Goal: Task Accomplishment & Management: Use online tool/utility

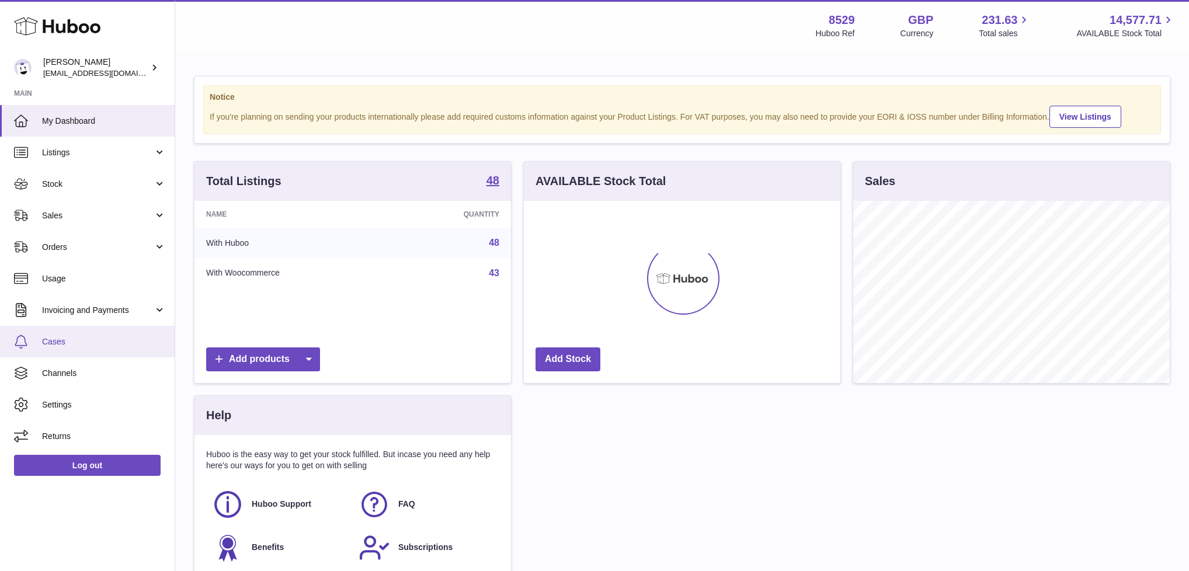
scroll to position [182, 316]
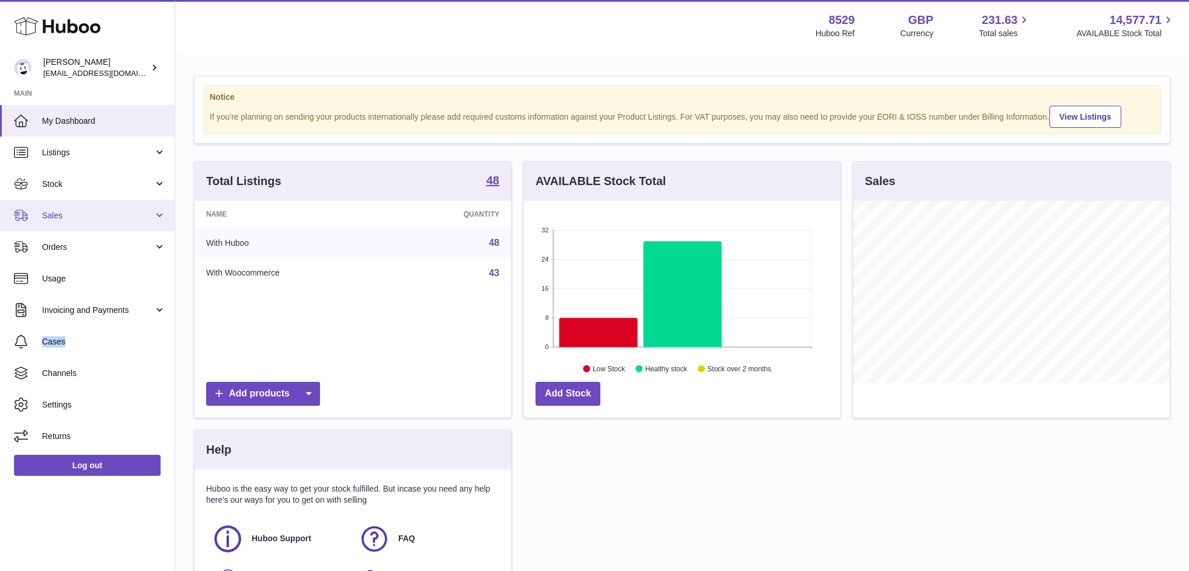
click at [85, 210] on span "Sales" at bounding box center [98, 215] width 112 height 11
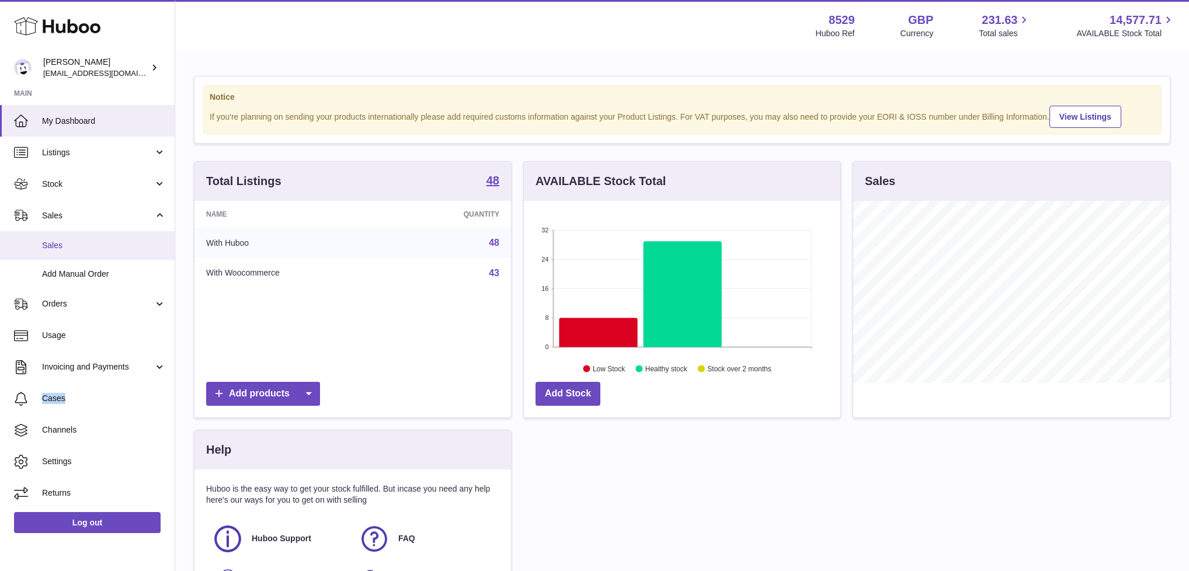
click at [75, 240] on span "Sales" at bounding box center [104, 245] width 124 height 11
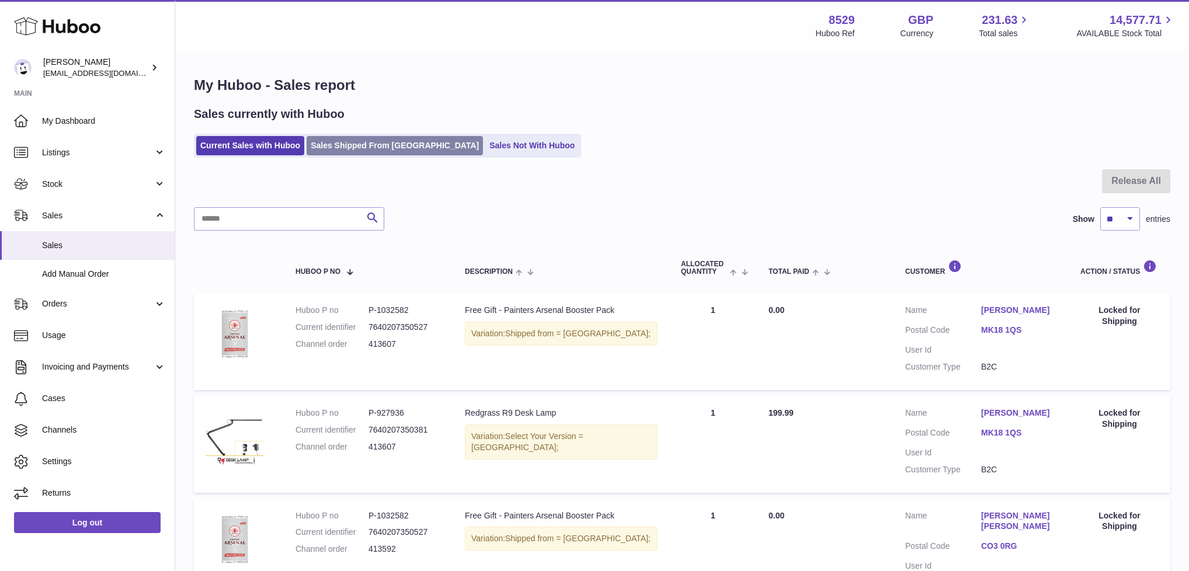
click at [347, 145] on link "Sales Shipped From [GEOGRAPHIC_DATA]" at bounding box center [395, 145] width 176 height 19
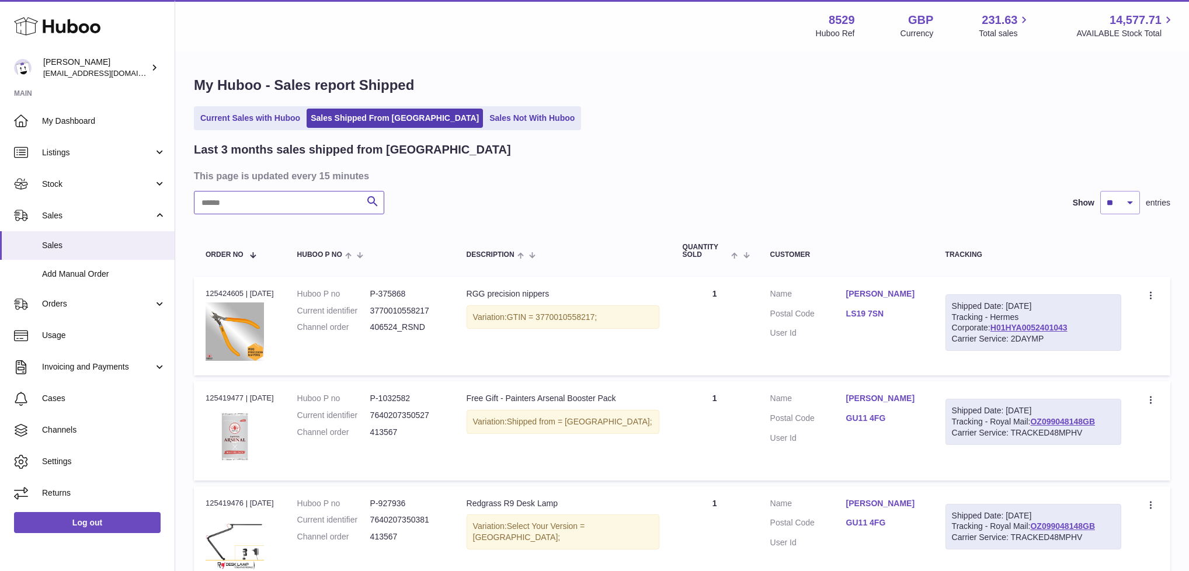
click at [273, 203] on input "text" at bounding box center [289, 202] width 190 height 23
paste input "**********"
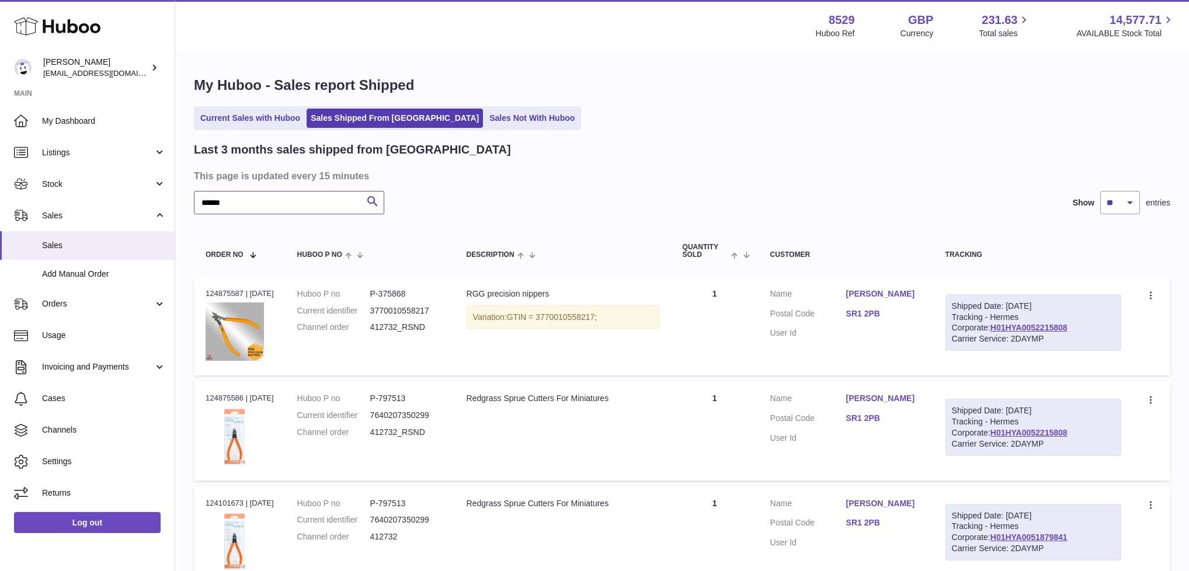
type input "******"
click at [93, 184] on span "Stock" at bounding box center [98, 184] width 112 height 11
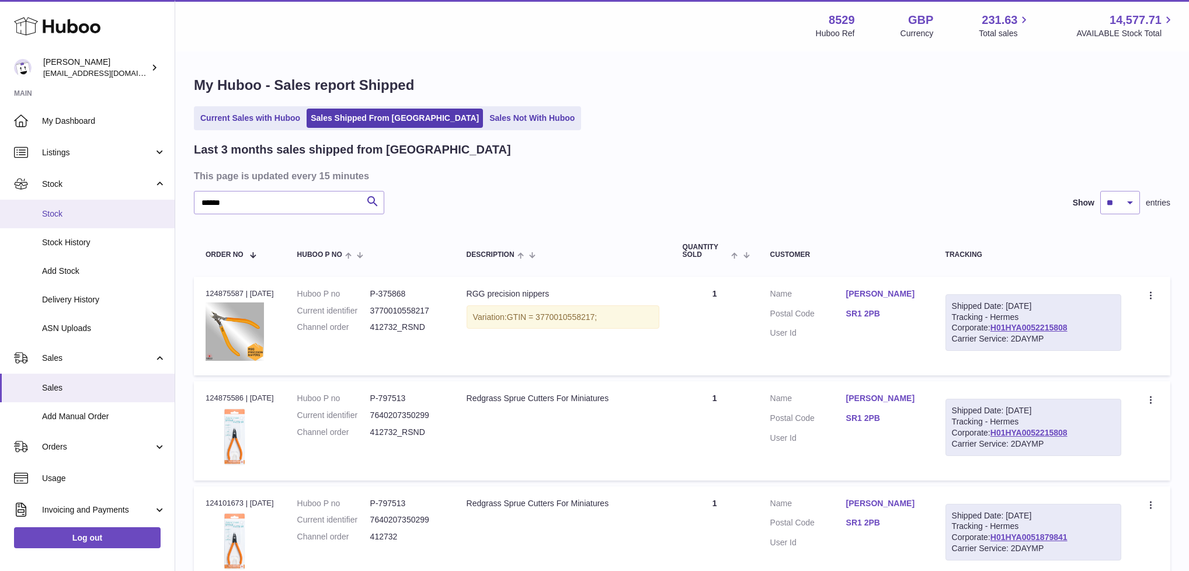
click at [66, 208] on span "Stock" at bounding box center [104, 213] width 124 height 11
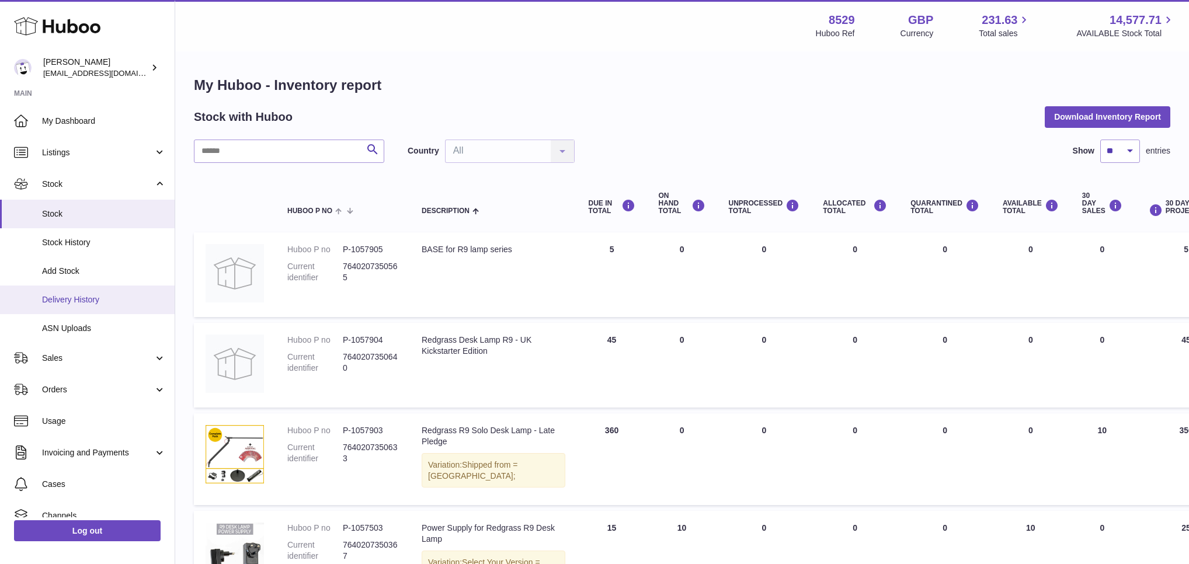
click at [53, 290] on link "Delivery History" at bounding box center [87, 300] width 175 height 29
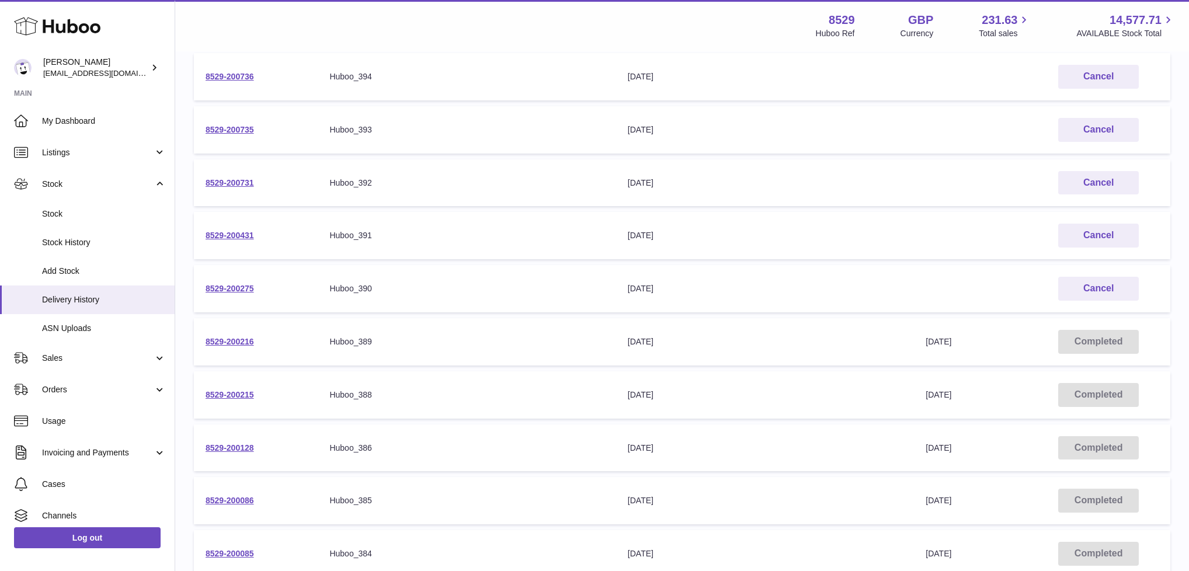
scroll to position [21, 0]
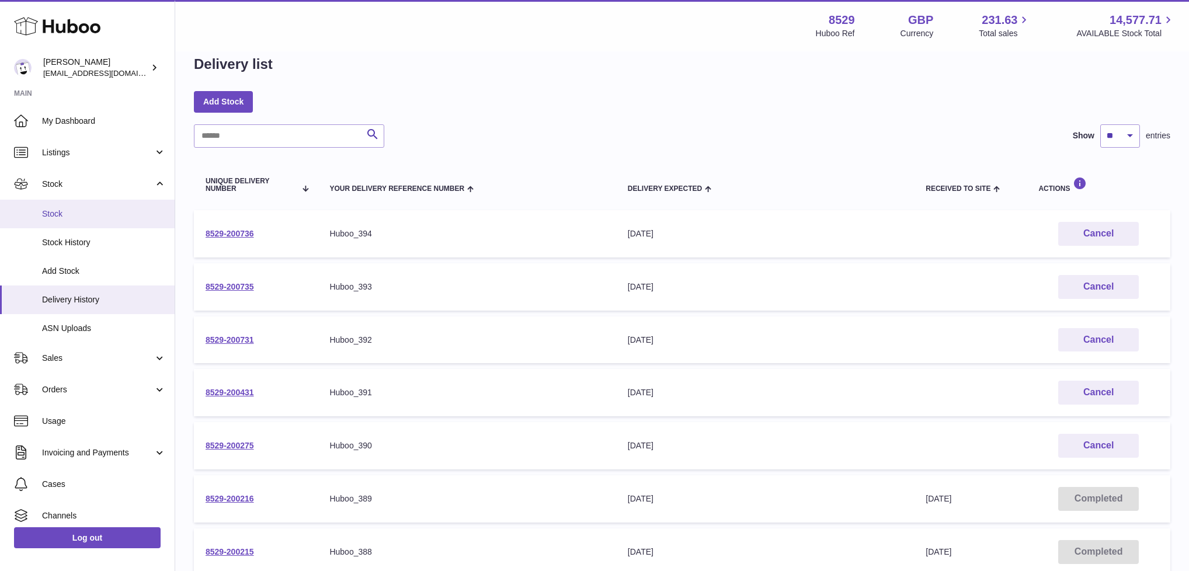
click at [74, 206] on link "Stock" at bounding box center [87, 214] width 175 height 29
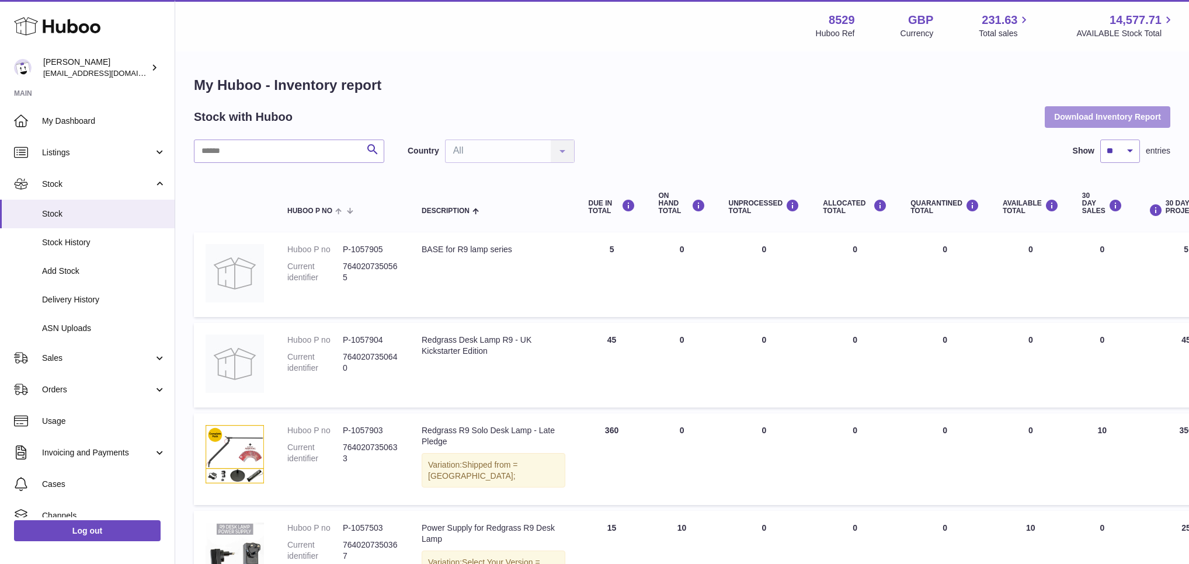
click at [1112, 116] on button "Download Inventory Report" at bounding box center [1108, 116] width 126 height 21
